Goal: Transaction & Acquisition: Purchase product/service

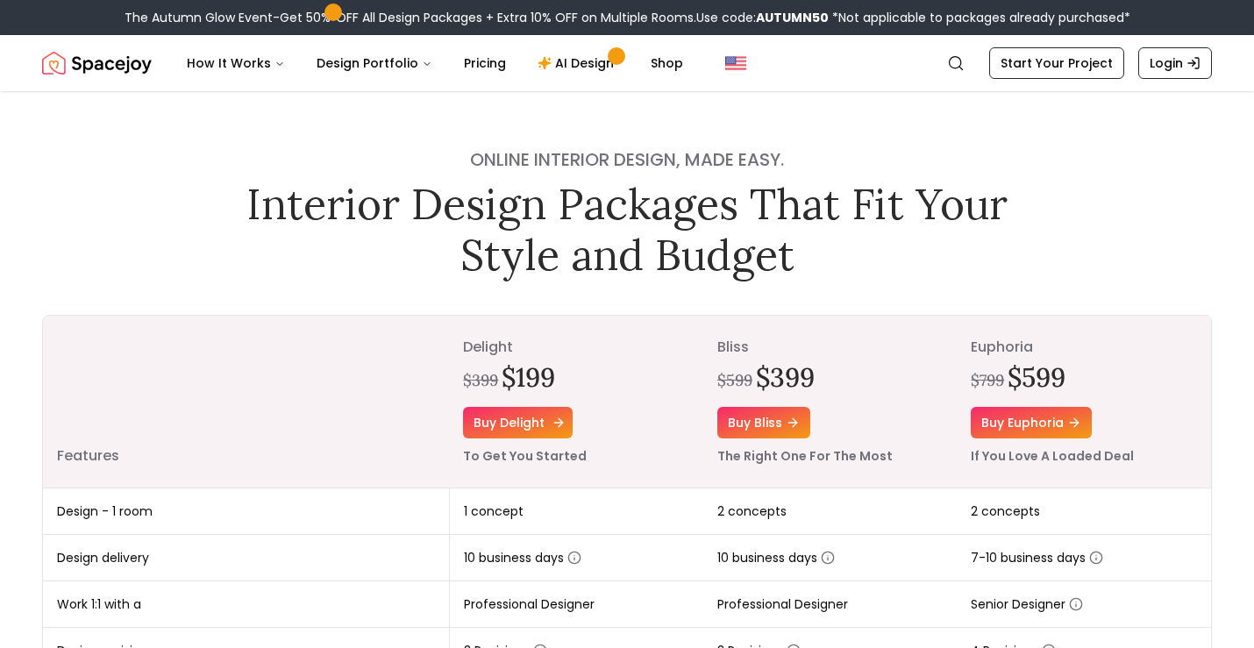
click at [506, 432] on link "Buy delight" at bounding box center [518, 423] width 110 height 32
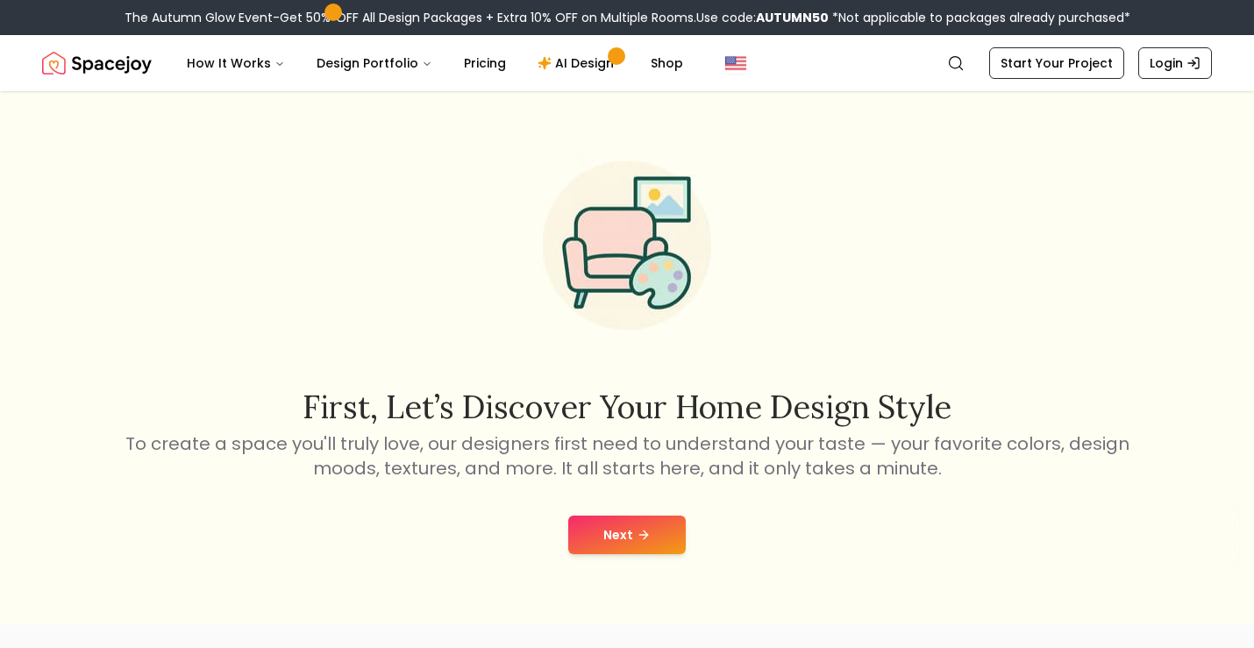
scroll to position [12, 0]
click at [630, 535] on button "Next" at bounding box center [627, 533] width 118 height 39
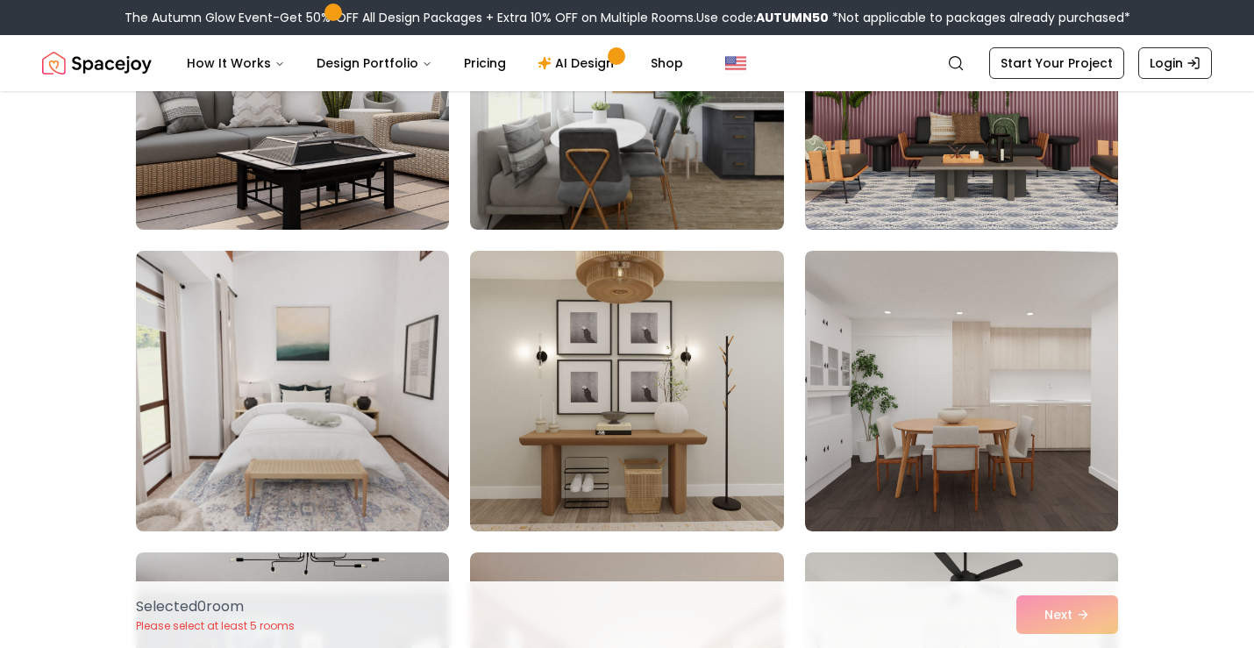
scroll to position [593, 0]
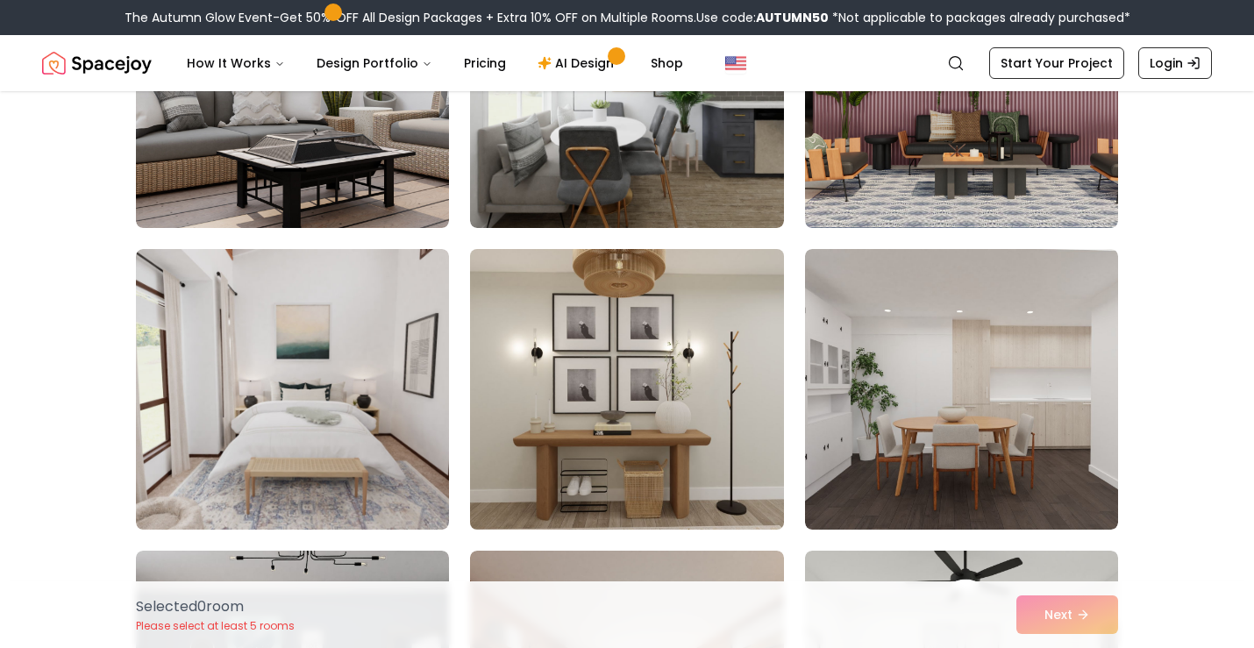
click at [573, 349] on img at bounding box center [626, 389] width 329 height 295
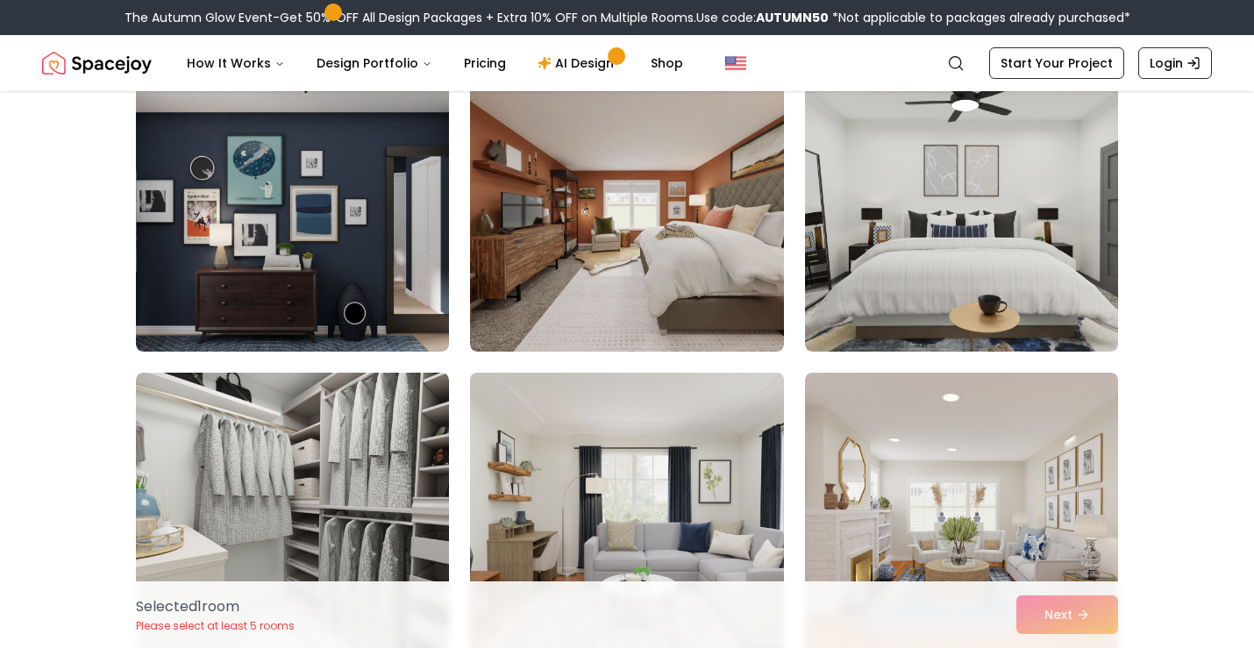
scroll to position [1301, 0]
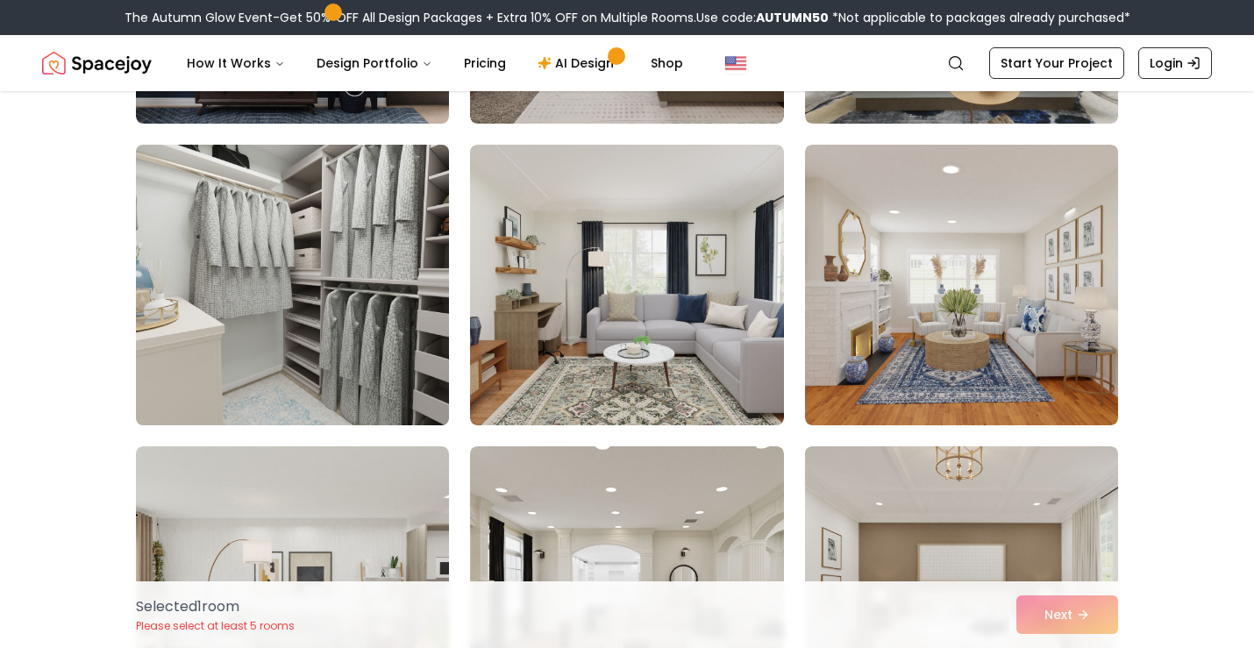
click at [239, 342] on img at bounding box center [292, 285] width 329 height 295
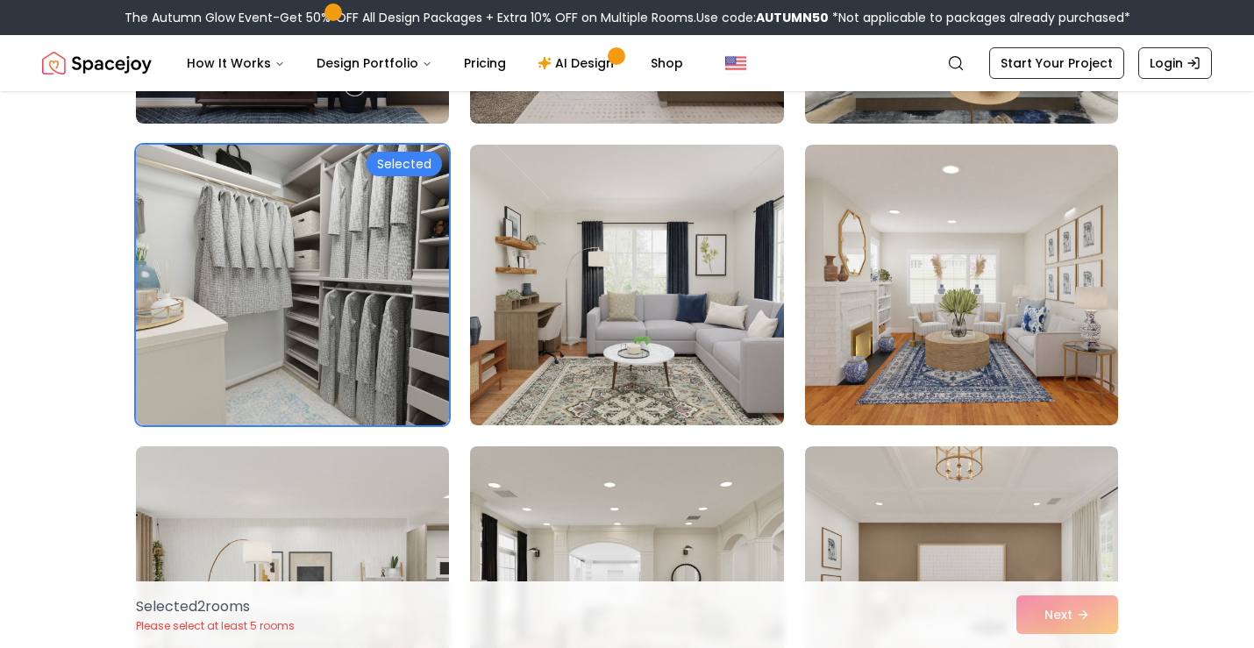
scroll to position [1595, 1]
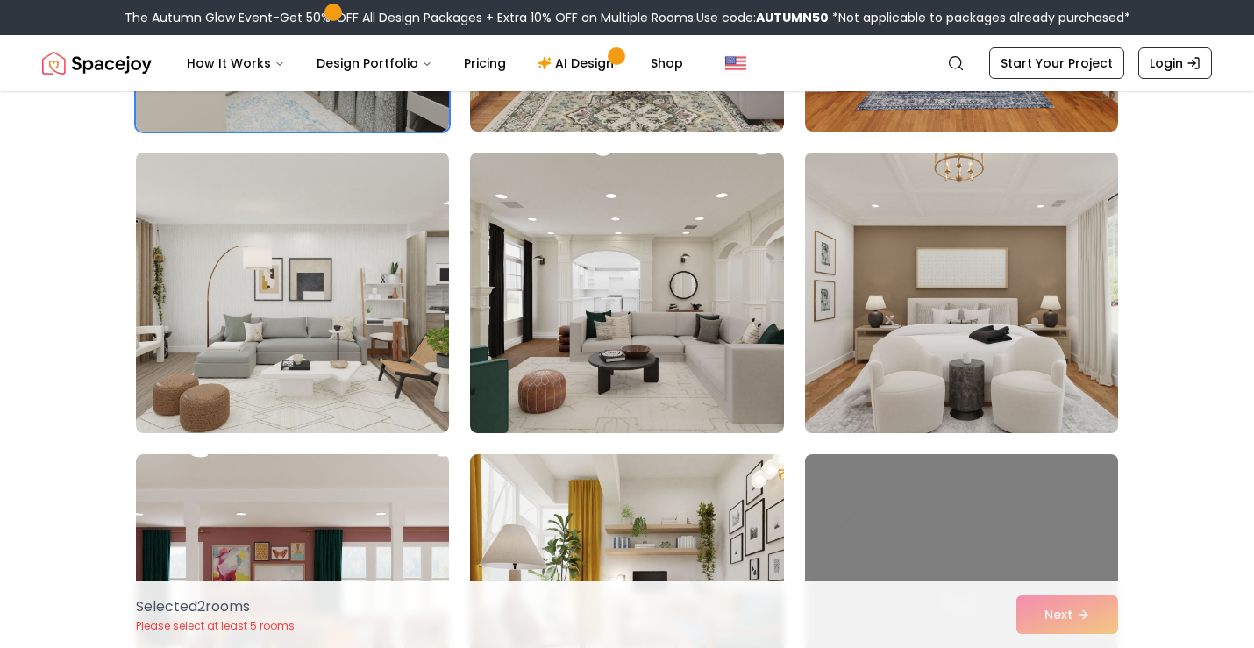
click at [939, 290] on div "Selected Selected" at bounding box center [627, 181] width 982 height 3074
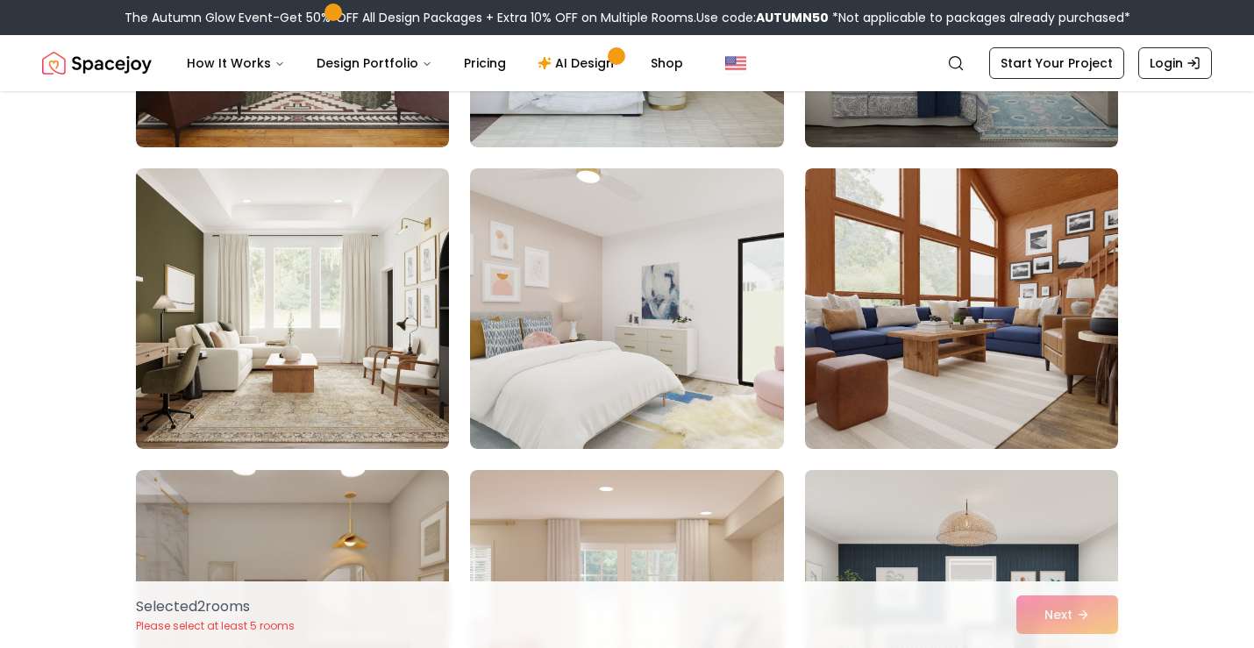
scroll to position [3012, 0]
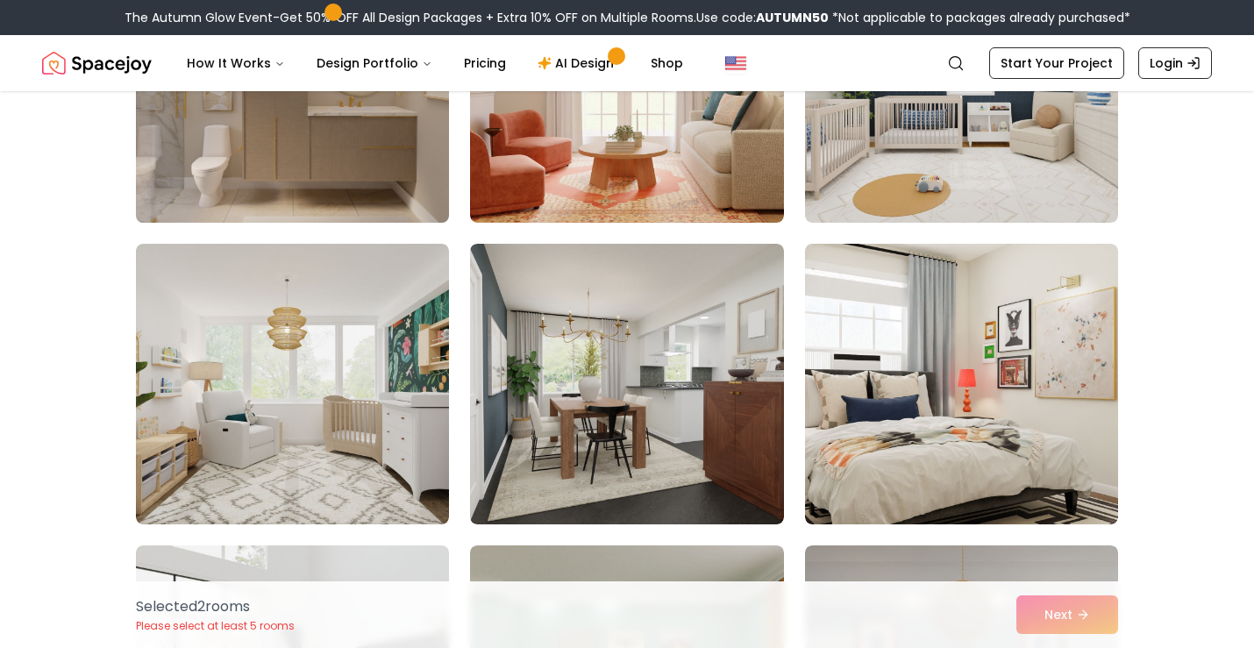
click at [337, 162] on img at bounding box center [292, 82] width 329 height 295
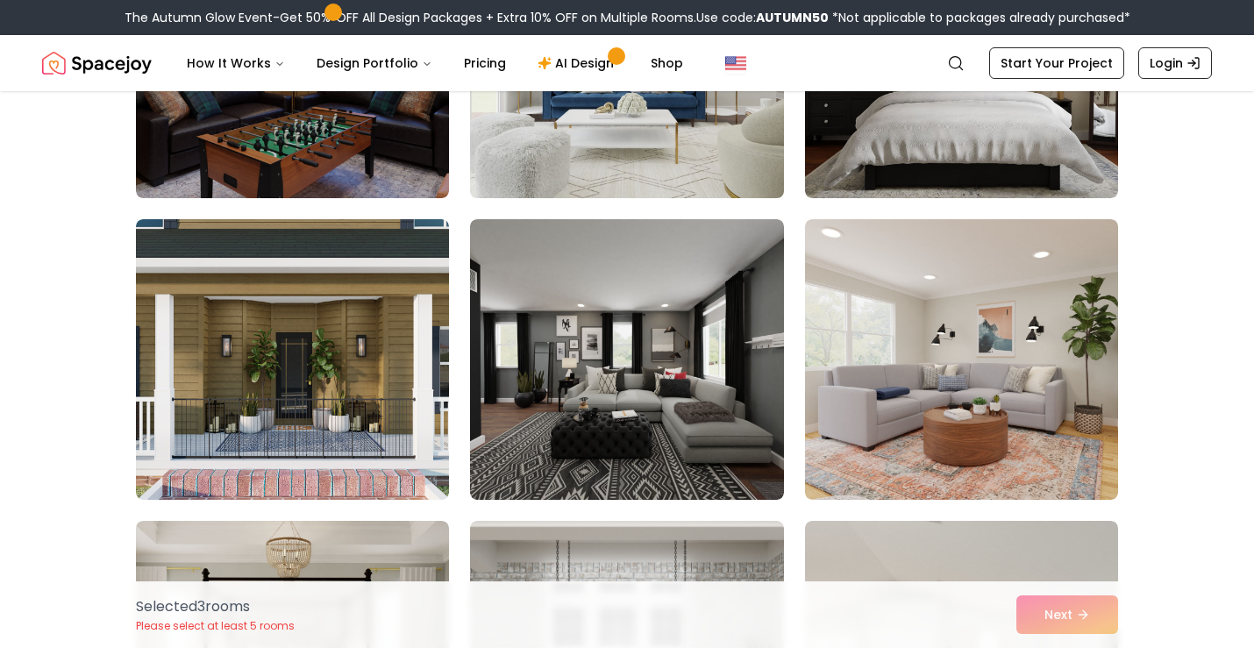
scroll to position [4393, 0]
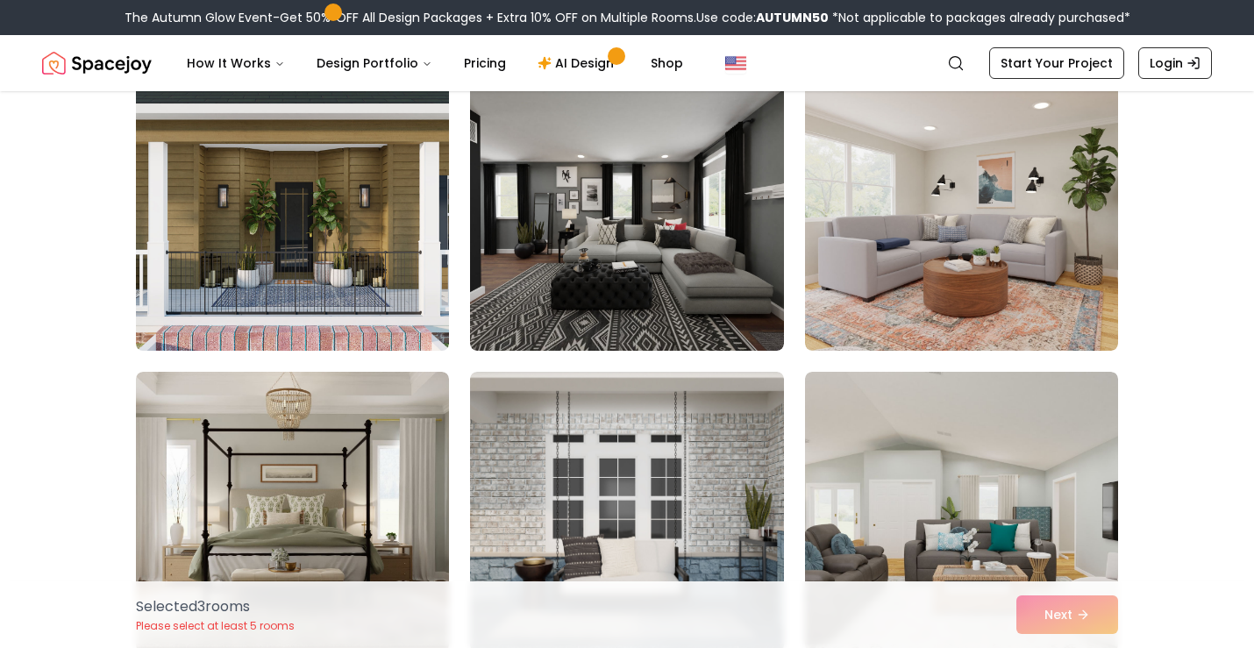
click at [297, 372] on img at bounding box center [292, 512] width 313 height 281
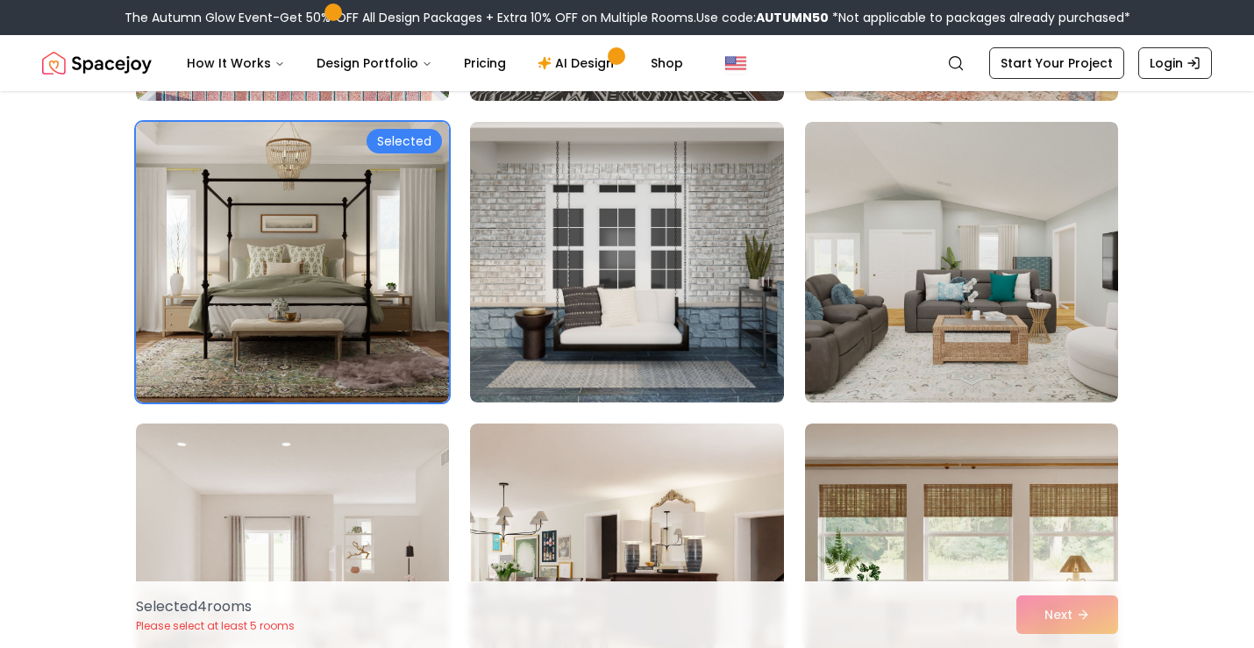
scroll to position [4402, 0]
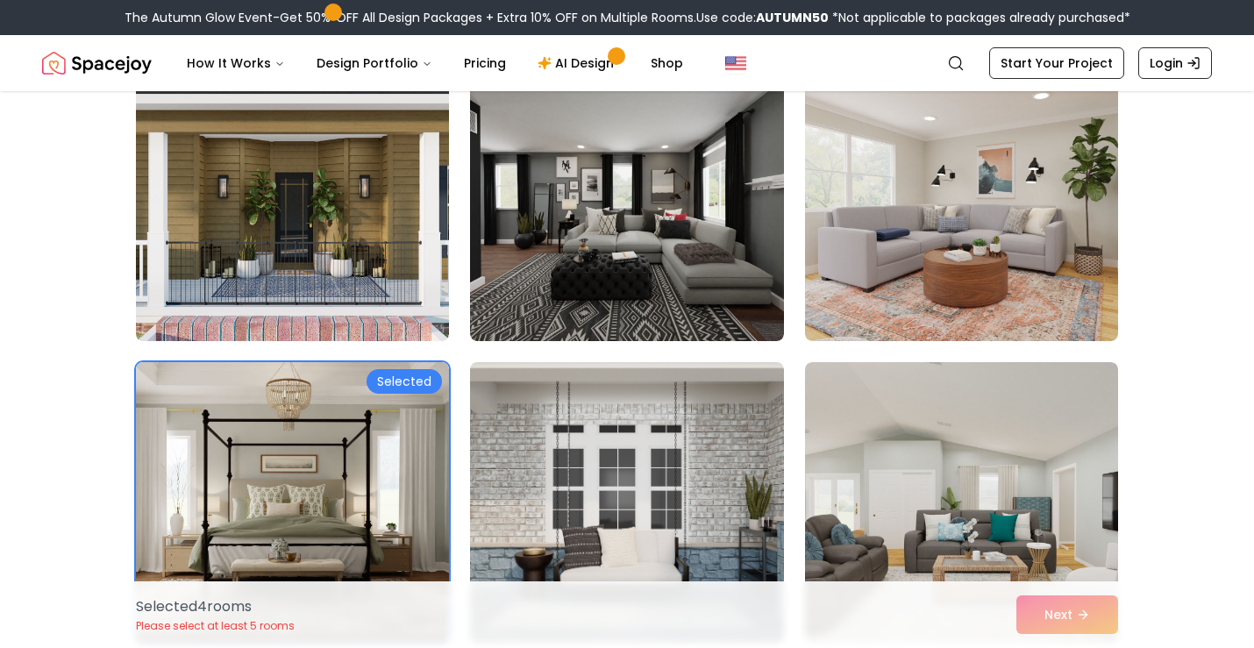
click at [362, 177] on img at bounding box center [292, 201] width 329 height 295
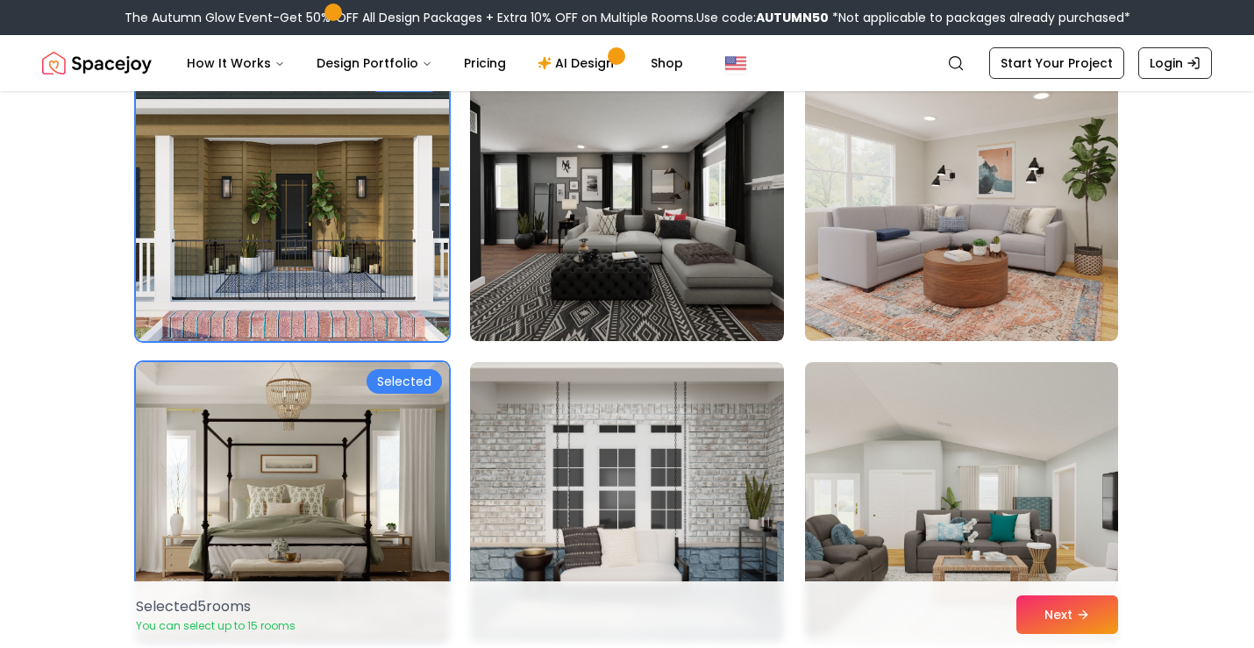
scroll to position [4327, 0]
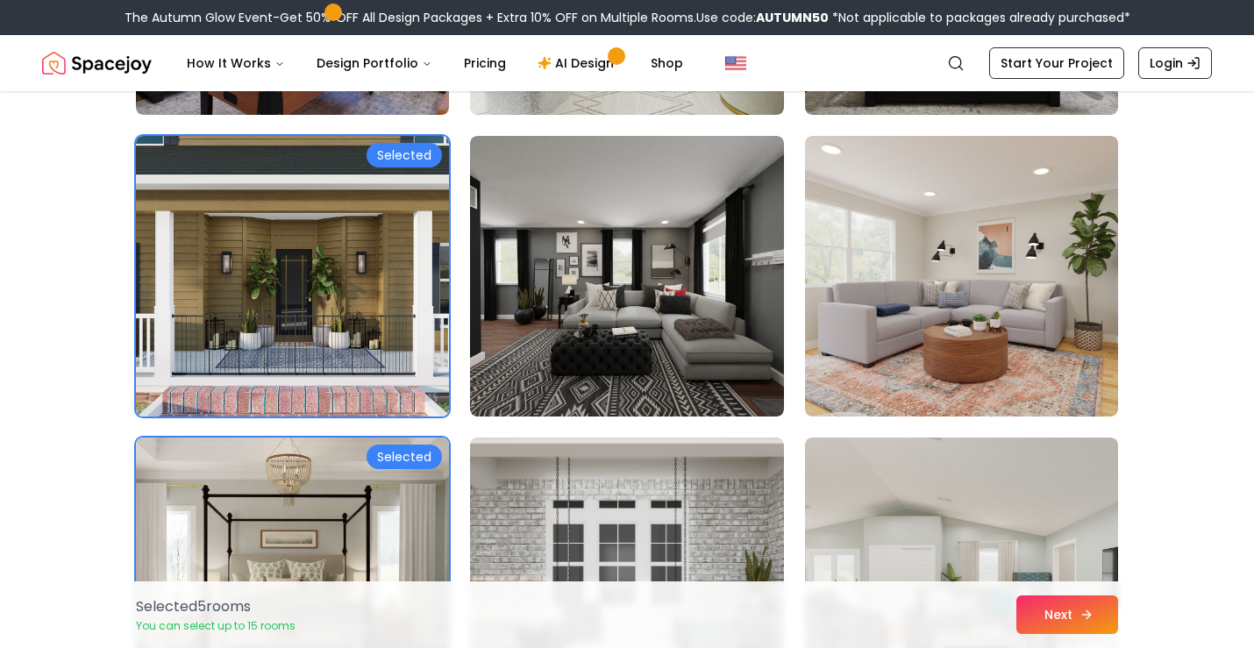
click at [1042, 616] on button "Next" at bounding box center [1068, 615] width 102 height 39
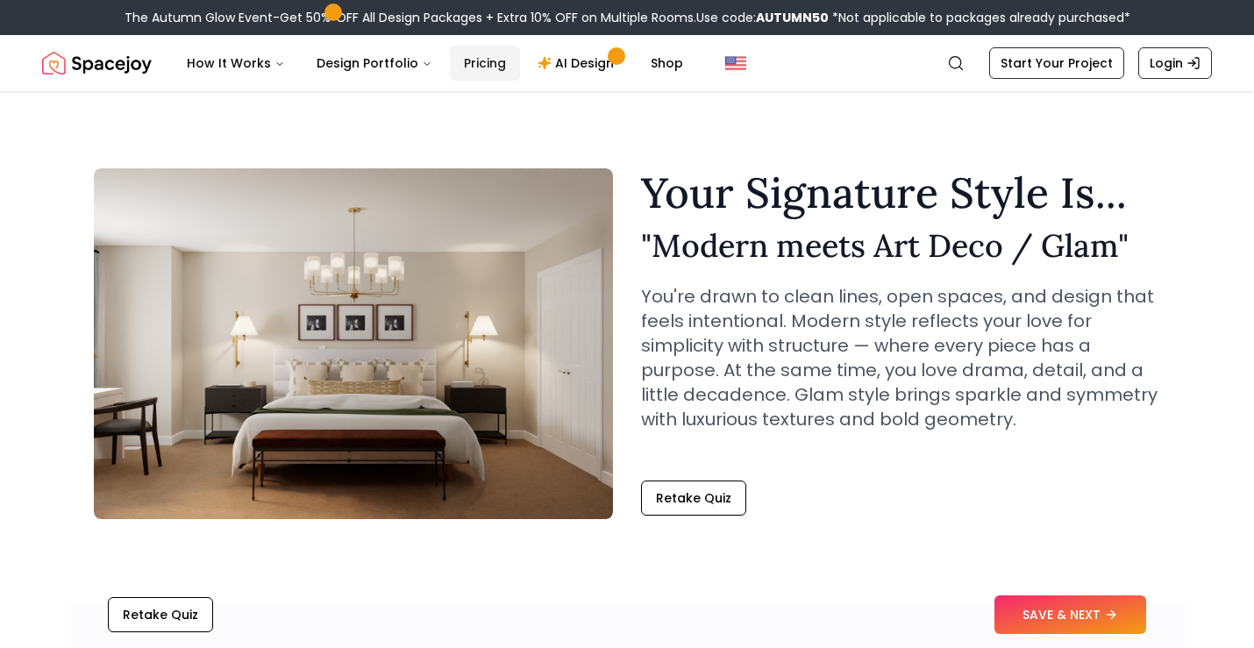
click at [478, 62] on link "Pricing" at bounding box center [485, 63] width 70 height 35
